Goal: Navigation & Orientation: Find specific page/section

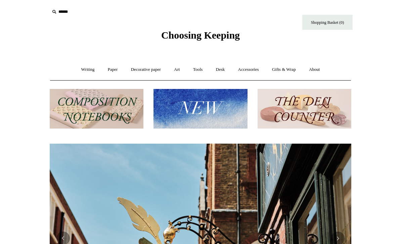
click at [190, 102] on img at bounding box center [201, 109] width 94 height 40
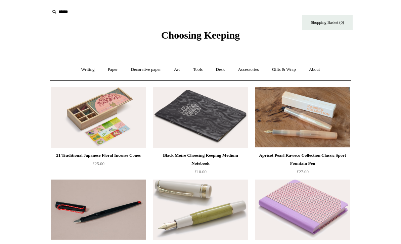
click at [227, 32] on span "Choosing Keeping" at bounding box center [200, 35] width 79 height 11
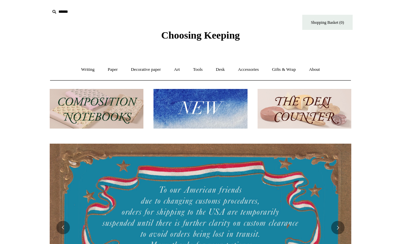
click at [82, 70] on link "Writing +" at bounding box center [88, 70] width 26 height 18
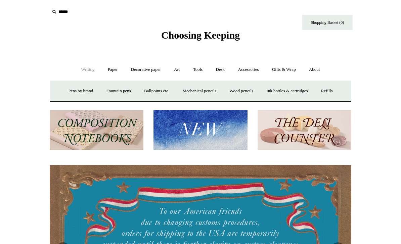
click at [108, 67] on link "Paper +" at bounding box center [113, 70] width 22 height 18
click at [141, 86] on link "📆 Dated Diaries 📆" at bounding box center [147, 91] width 49 height 18
